Goal: Task Accomplishment & Management: Manage account settings

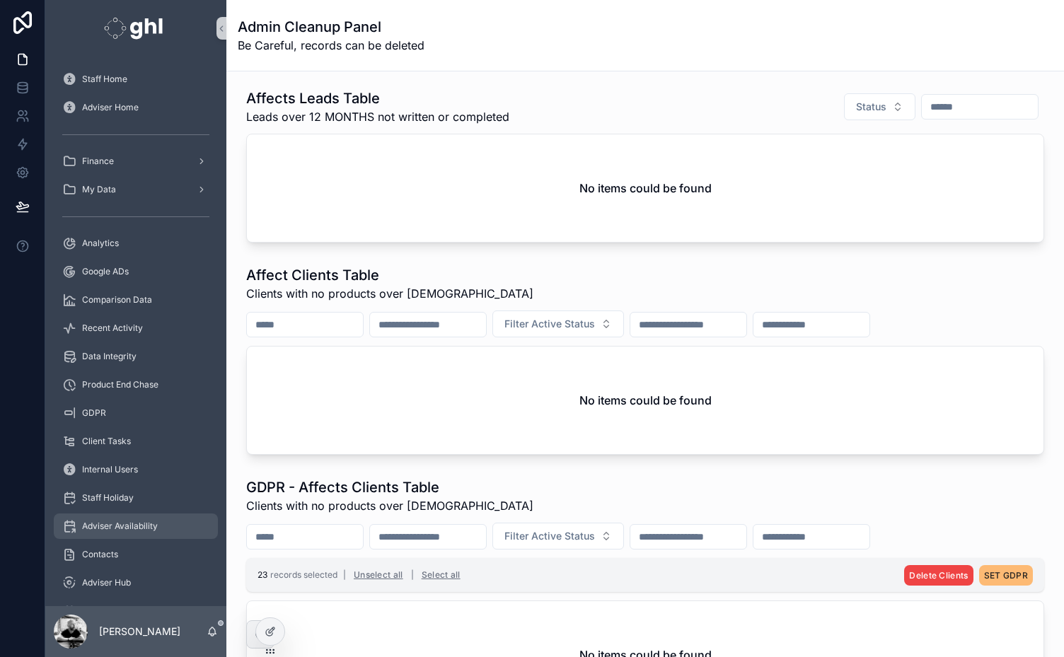
scroll to position [282, 0]
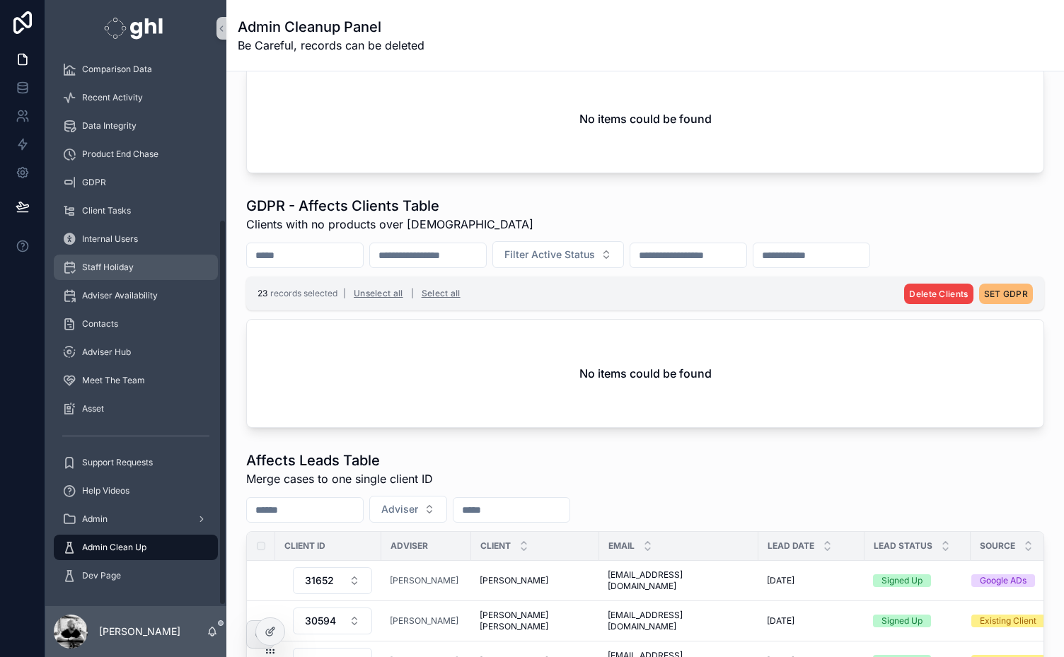
click at [115, 268] on span "Staff Holiday" at bounding box center [108, 267] width 52 height 11
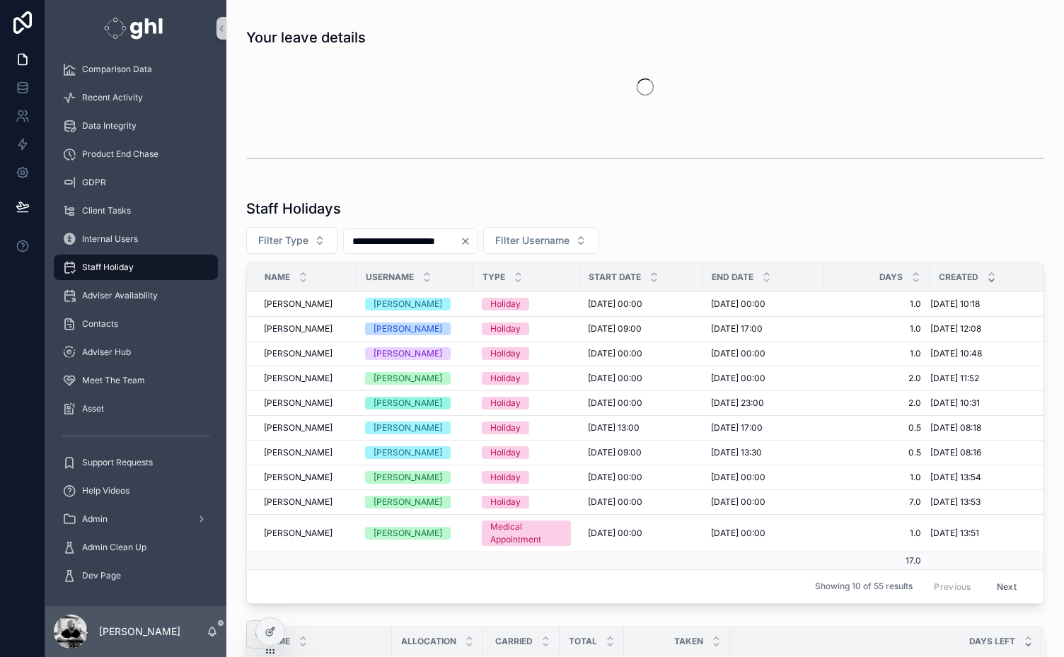
scroll to position [760, 0]
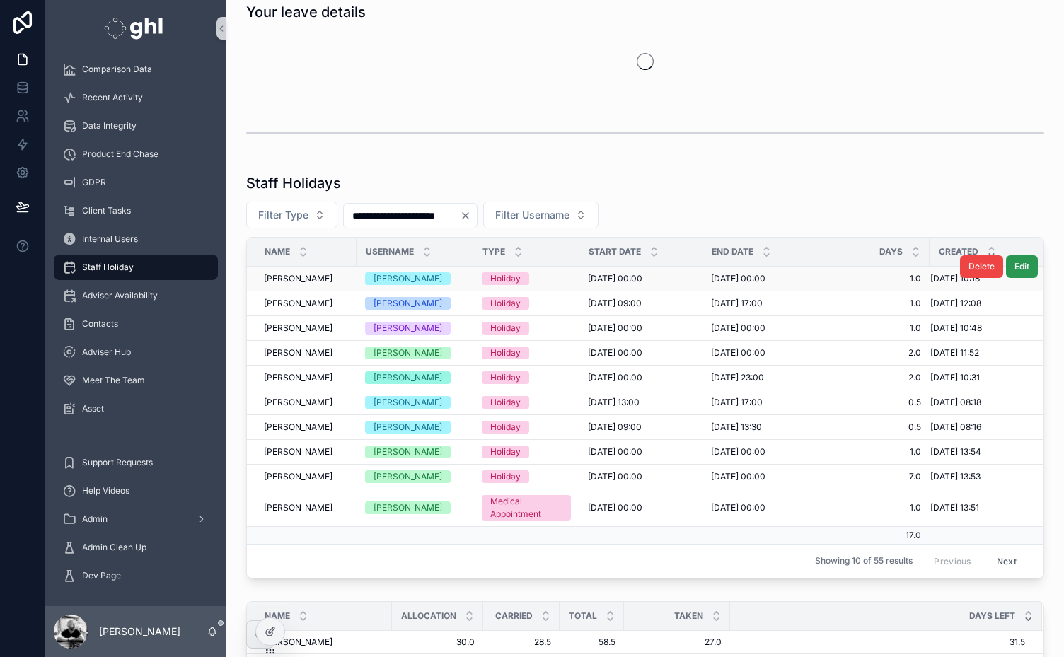
click at [1015, 263] on span "Edit" at bounding box center [1022, 266] width 15 height 11
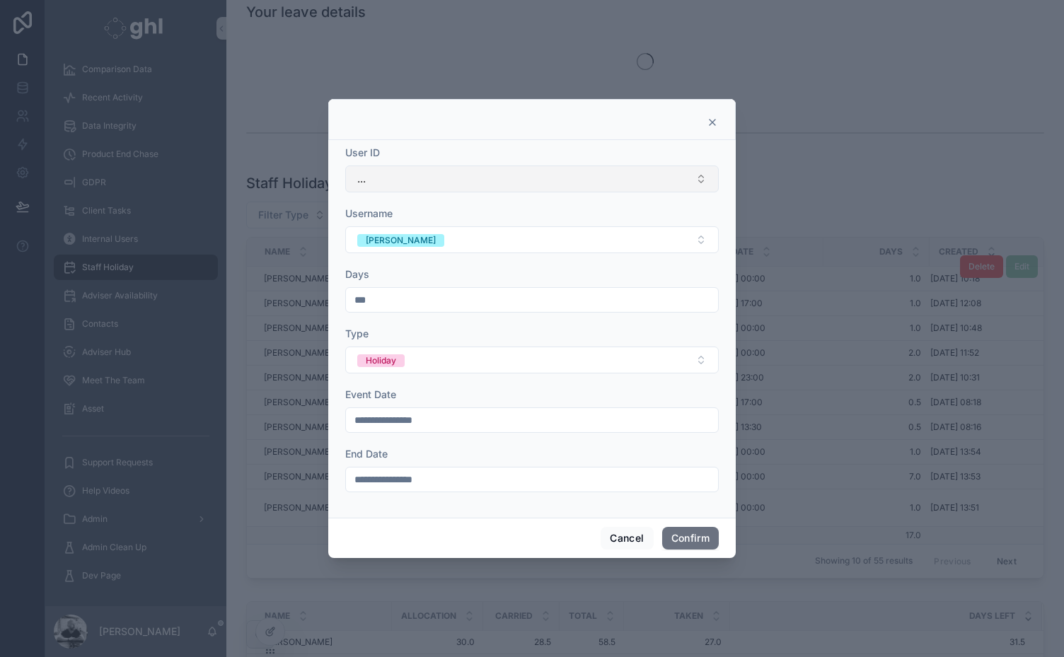
click at [640, 176] on button "..." at bounding box center [532, 179] width 374 height 27
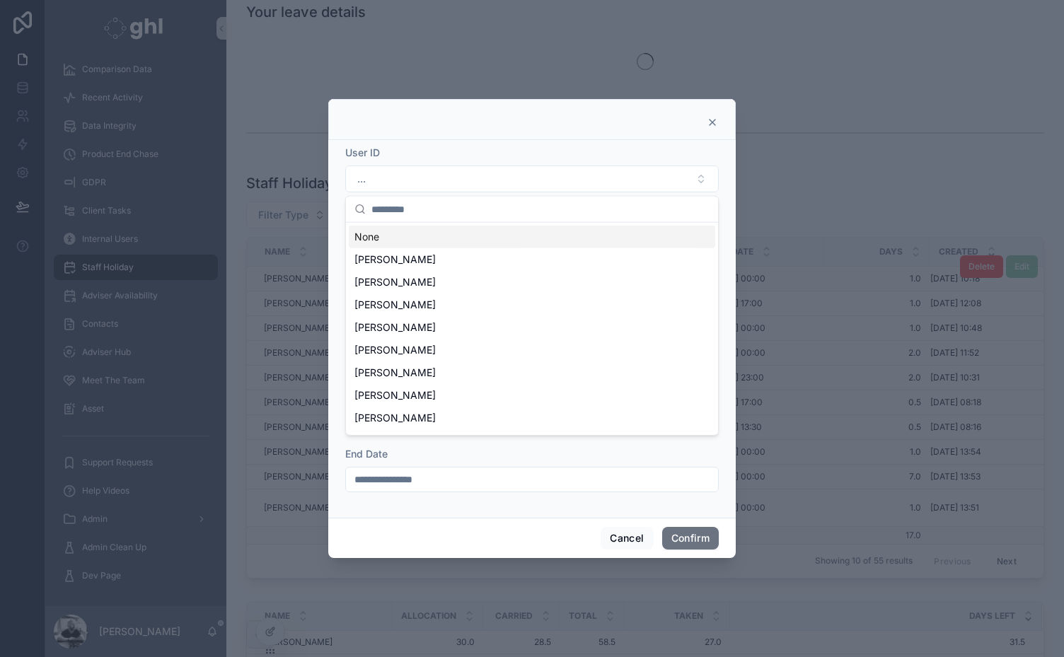
scroll to position [755, 0]
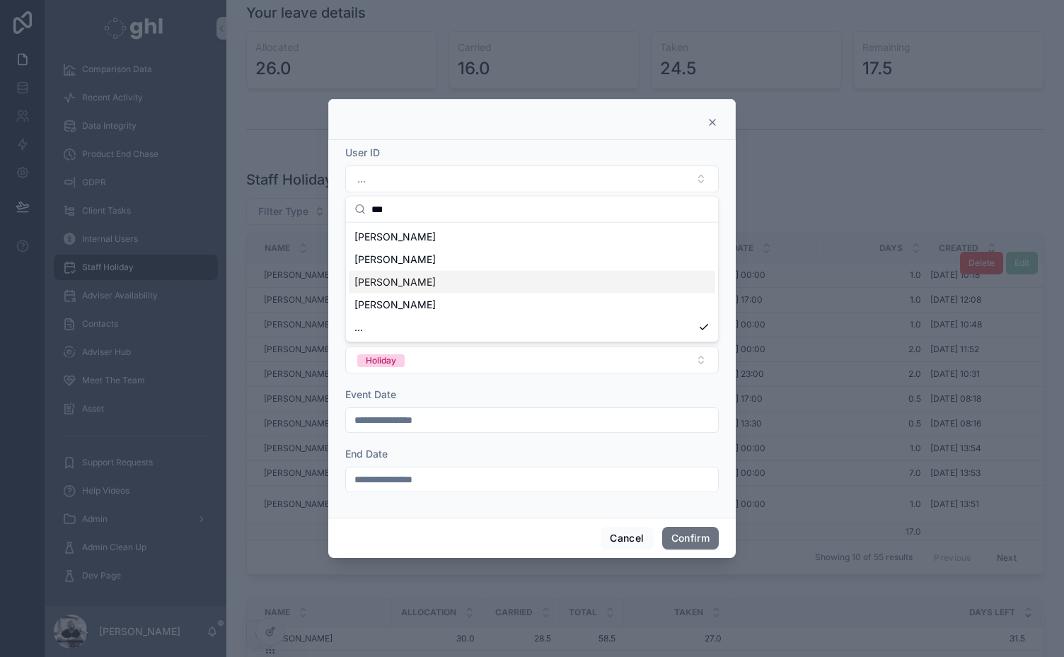
type input "***"
click at [395, 280] on span "[PERSON_NAME]" at bounding box center [395, 282] width 81 height 14
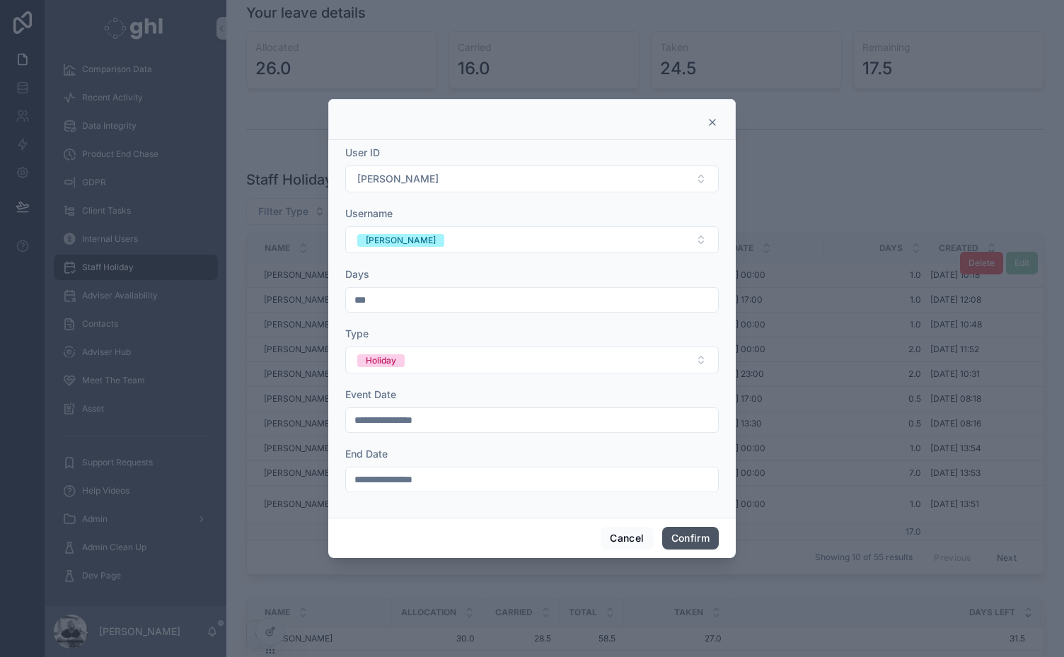
click at [698, 538] on button "Confirm" at bounding box center [690, 538] width 57 height 23
